Goal: Information Seeking & Learning: Learn about a topic

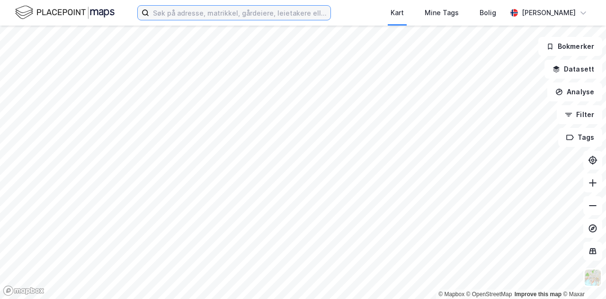
click at [237, 18] on input at bounding box center [239, 13] width 181 height 14
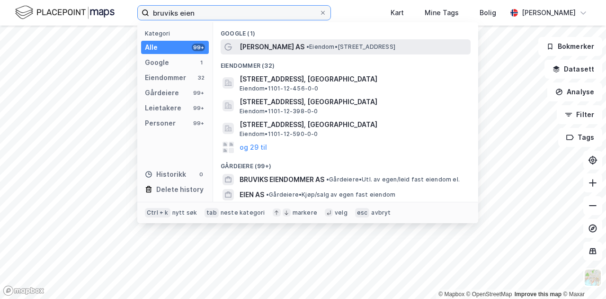
type input "bruviks eien"
click at [309, 47] on span "•" at bounding box center [307, 46] width 3 height 7
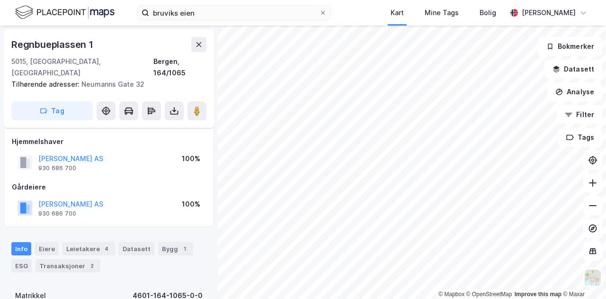
scroll to position [58, 0]
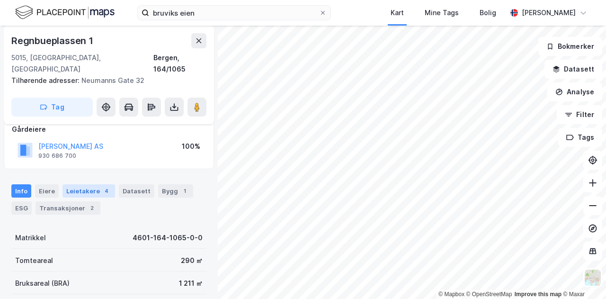
click at [95, 184] on div "Leietakere 4" at bounding box center [89, 190] width 53 height 13
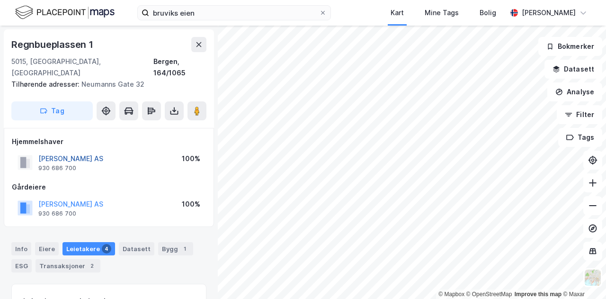
click at [0, 0] on button "[PERSON_NAME] AS" at bounding box center [0, 0] width 0 height 0
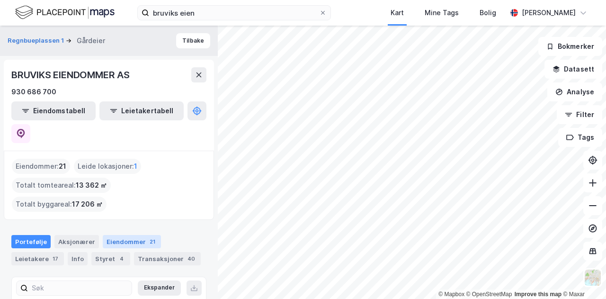
click at [135, 235] on div "Eiendommer 21" at bounding box center [132, 241] width 58 height 13
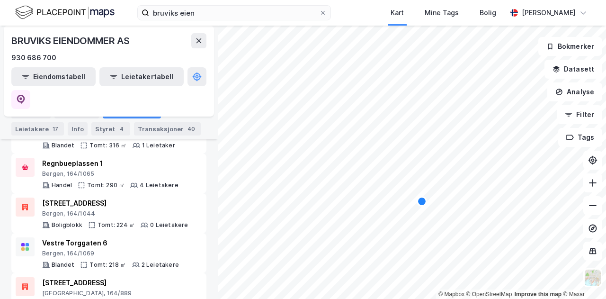
scroll to position [571, 0]
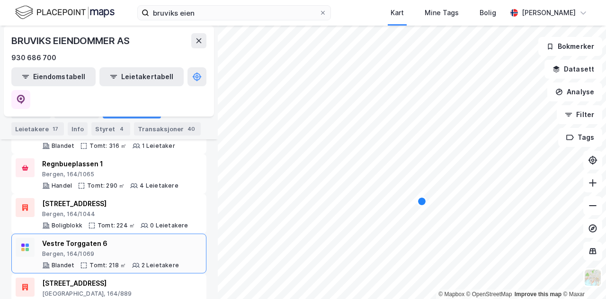
click at [152, 238] on div "Vestre Torggaten 6" at bounding box center [110, 243] width 137 height 11
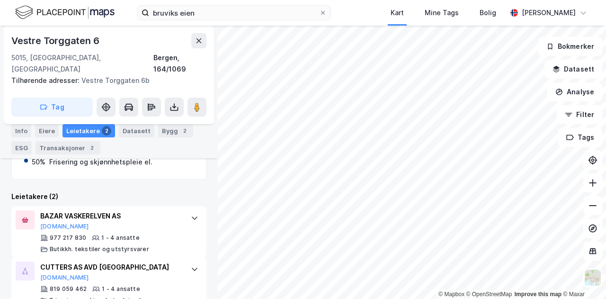
scroll to position [253, 0]
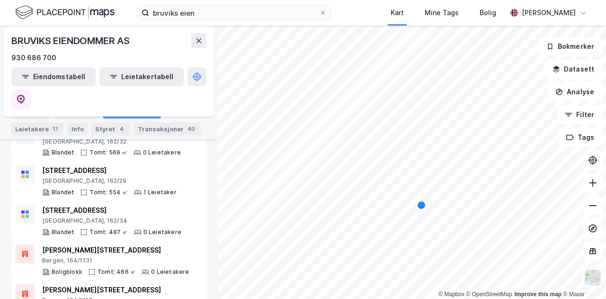
scroll to position [211, 0]
click at [47, 132] on div "Leietakere 17" at bounding box center [37, 128] width 53 height 13
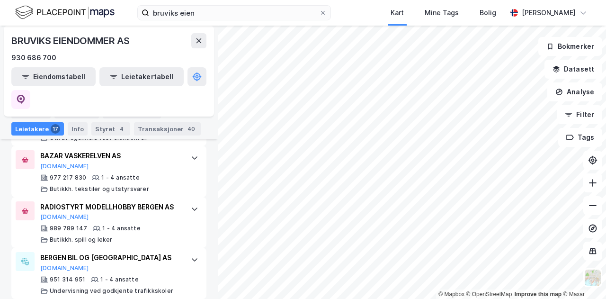
scroll to position [816, 0]
